Goal: Task Accomplishment & Management: Manage account settings

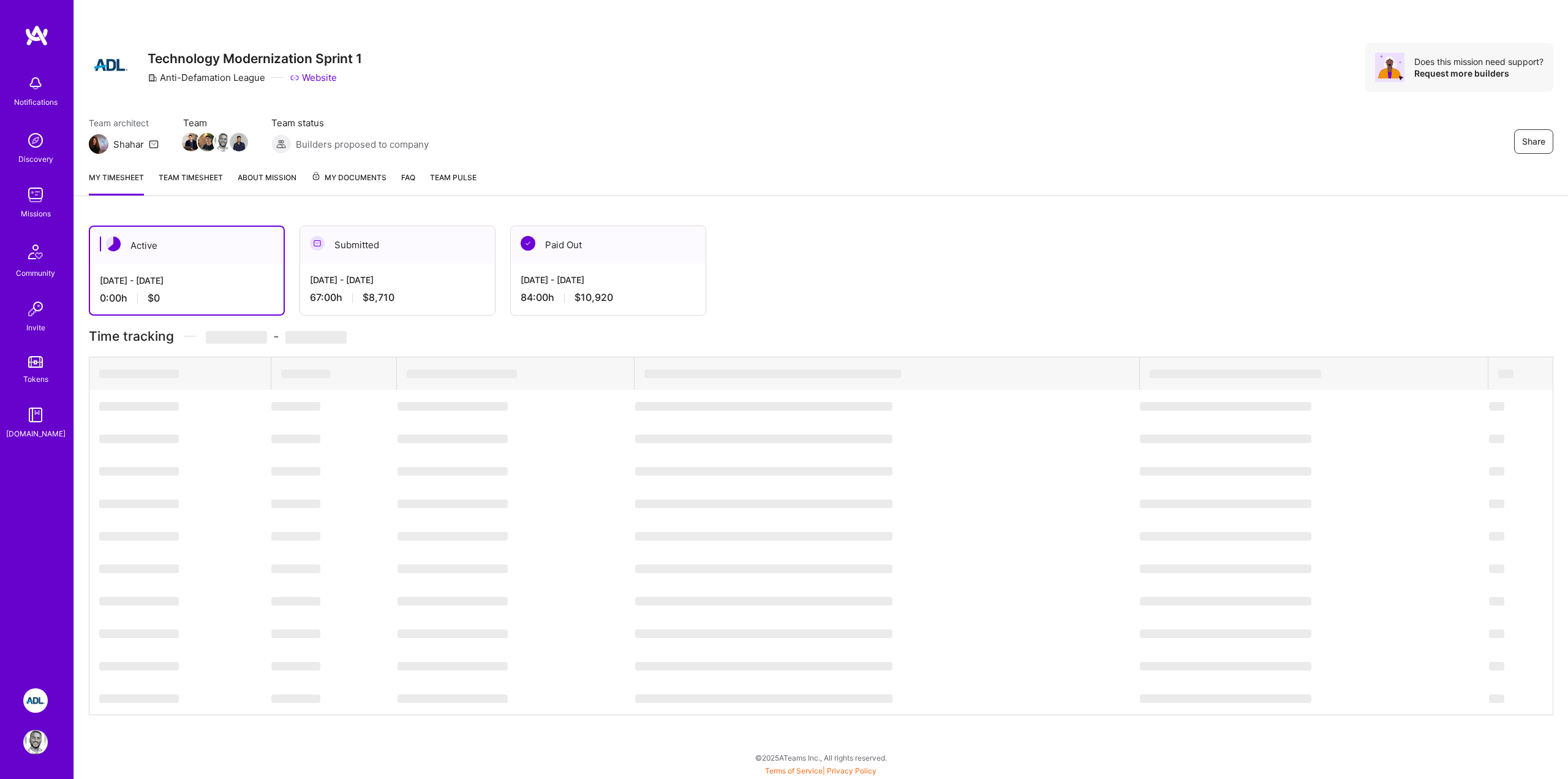
click at [412, 297] on div "67:00 h $8,710" at bounding box center [397, 298] width 176 height 13
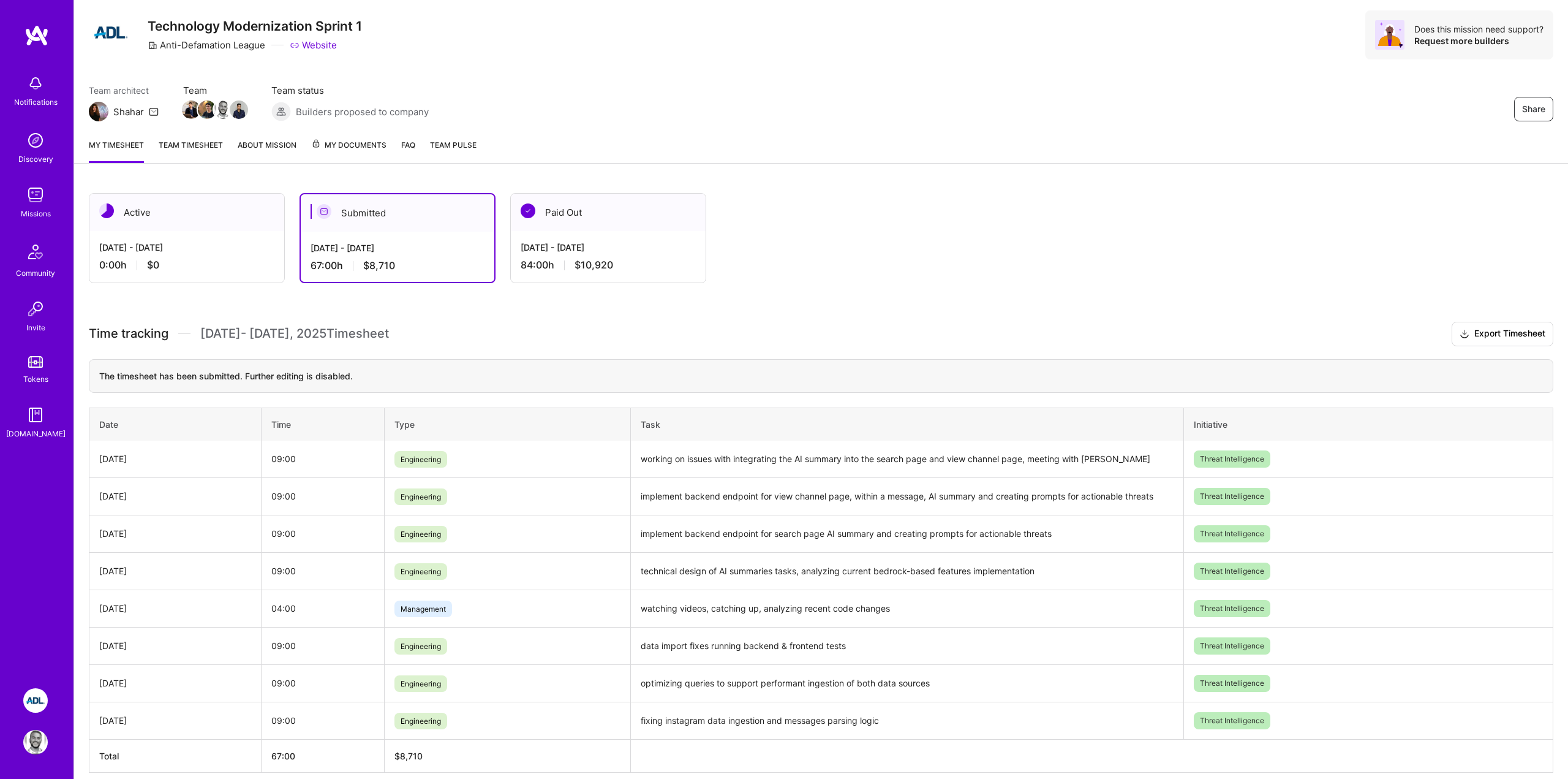
scroll to position [86, 0]
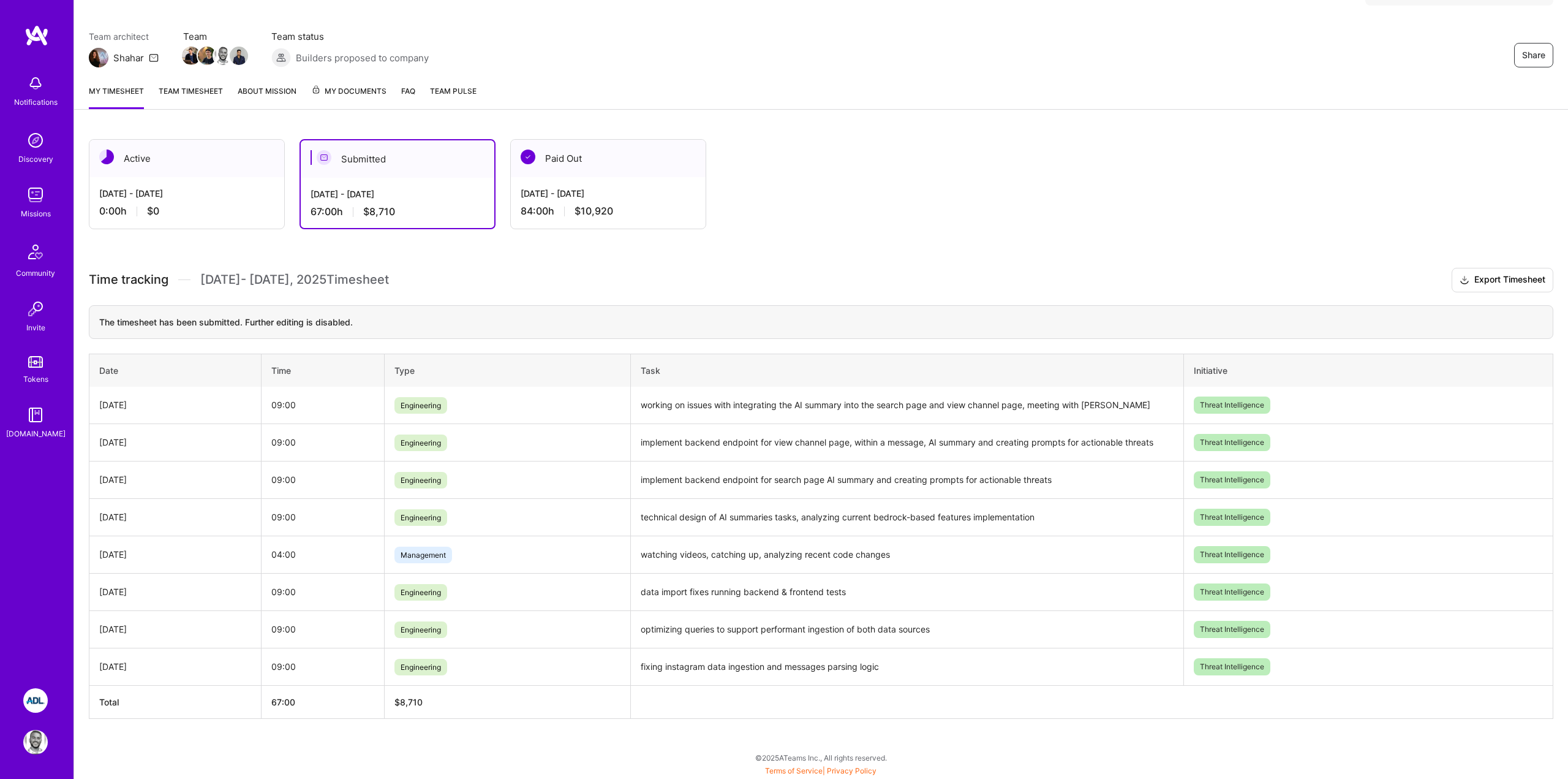
click at [477, 42] on div "Team architect Shahar Team Team status Builders proposed to company Share" at bounding box center [821, 48] width 1464 height 37
click at [278, 730] on div "Active [DATE] - [DATE] 0:00 h $0 Submitted [DATE] - [DATE] 67:00 h $8,710 Paid …" at bounding box center [820, 451] width 1493 height 654
click at [1221, 208] on div "Active [DATE] - [DATE] 0:00 h $0 Submitted [DATE] - [DATE] 67:00 h $8,710 Paid …" at bounding box center [755, 184] width 1332 height 90
click at [939, 194] on div "Active [DATE] - [DATE] 0:00 h $0 Submitted [DATE] - [DATE] 67:00 h $8,710 Paid …" at bounding box center [755, 184] width 1332 height 90
click at [430, 44] on div "Team architect Shahar Team Team status Builders proposed to company Share" at bounding box center [821, 48] width 1464 height 37
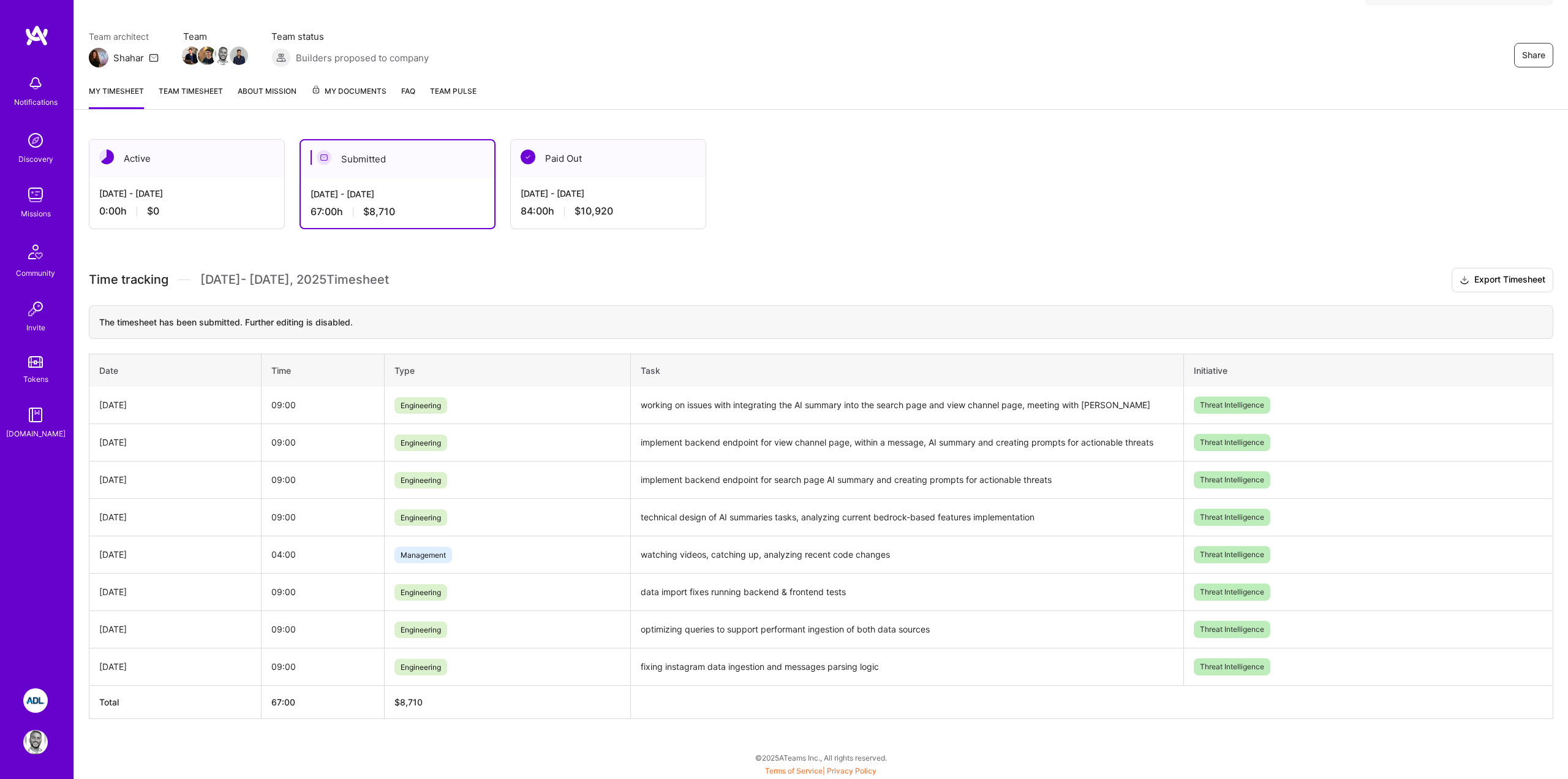
click at [41, 40] on img at bounding box center [36, 35] width 25 height 22
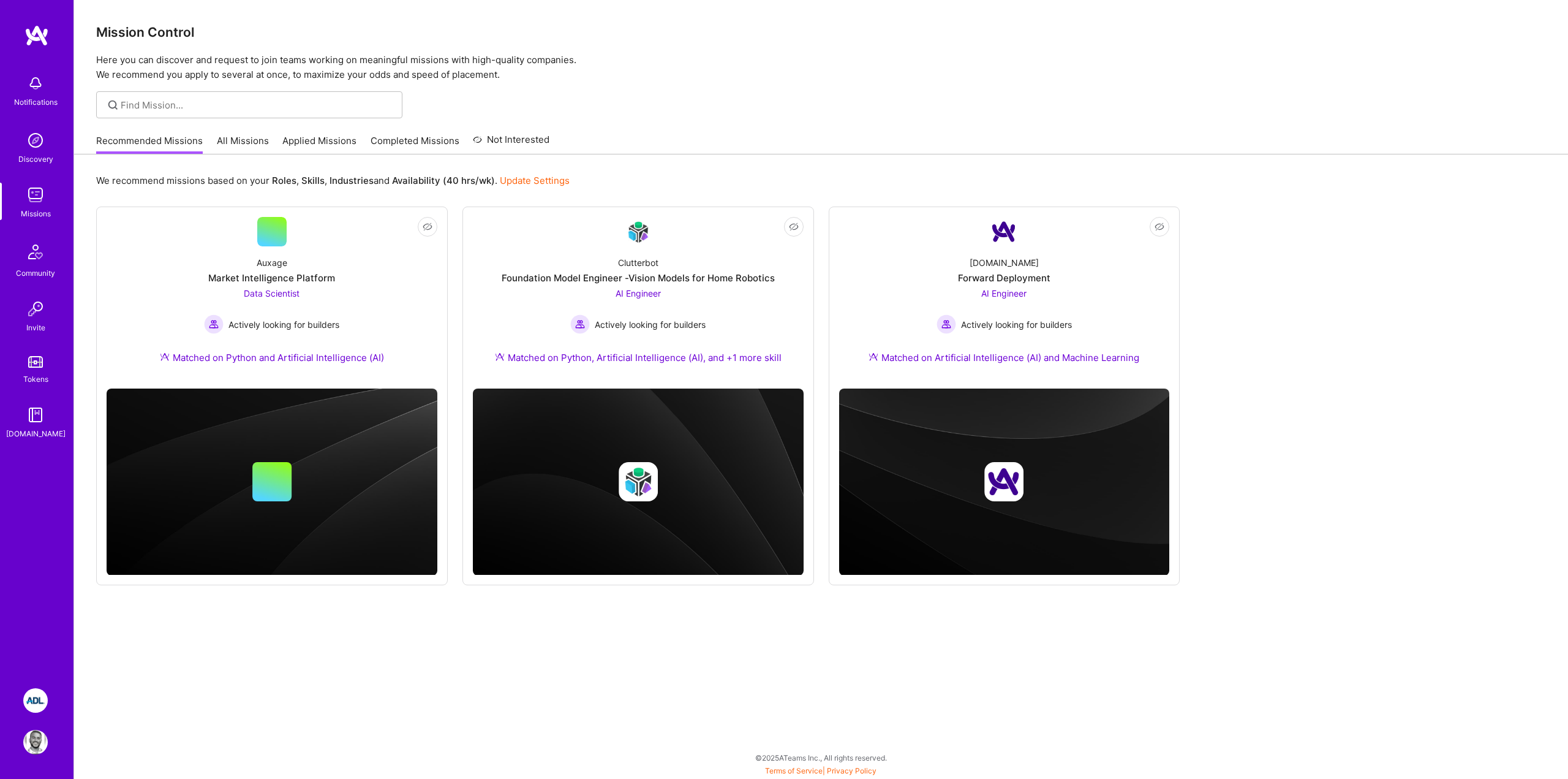
click at [403, 633] on div "We recommend missions based on your Roles , Skills , Industries and Availabilit…" at bounding box center [820, 466] width 1493 height 623
click at [797, 149] on div "Recommended Missions All Missions Applied Missions Completed Missions Not Inter…" at bounding box center [821, 140] width 1450 height 26
